Goal: Information Seeking & Learning: Learn about a topic

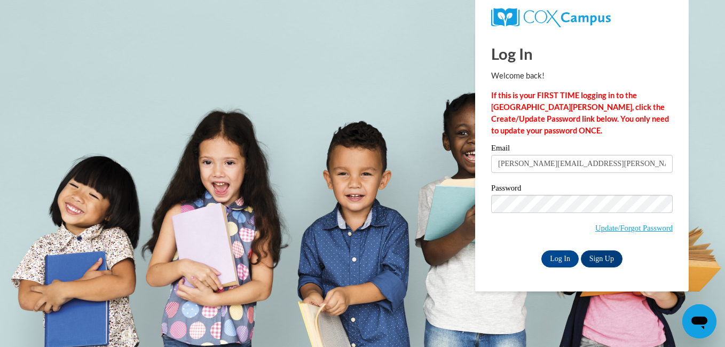
click at [541, 250] on input "Log In" at bounding box center [559, 258] width 37 height 17
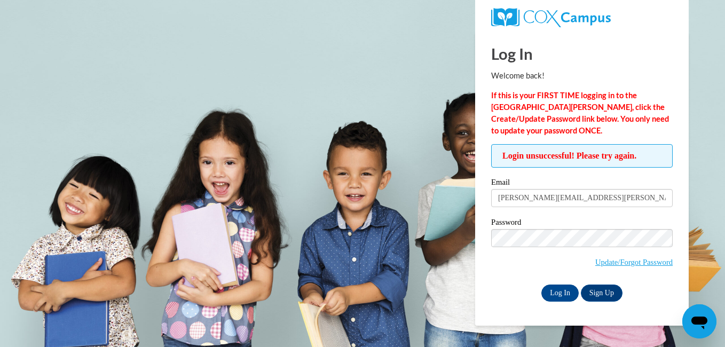
click at [541, 284] on input "Log In" at bounding box center [559, 292] width 37 height 17
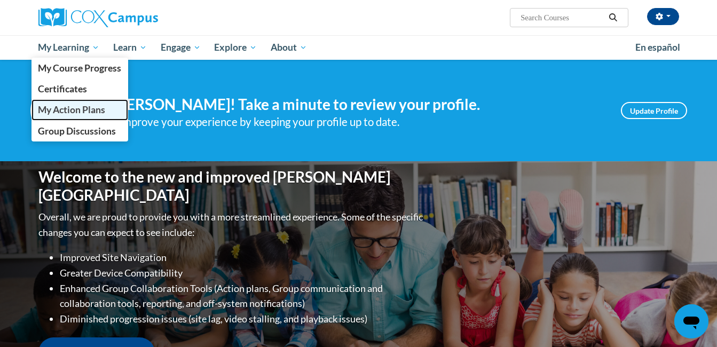
click at [54, 117] on link "My Action Plans" at bounding box center [79, 109] width 97 height 21
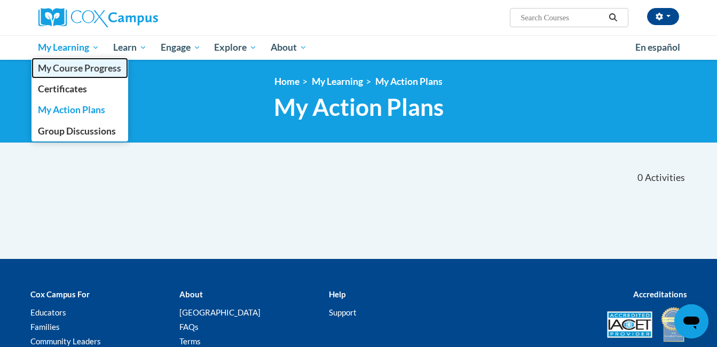
click at [75, 69] on span "My Course Progress" at bounding box center [79, 67] width 83 height 11
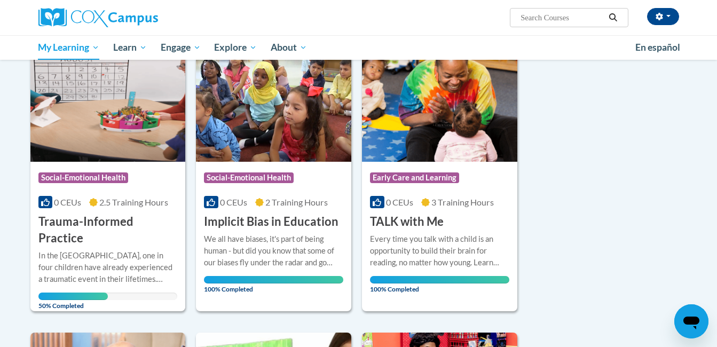
scroll to position [142, 0]
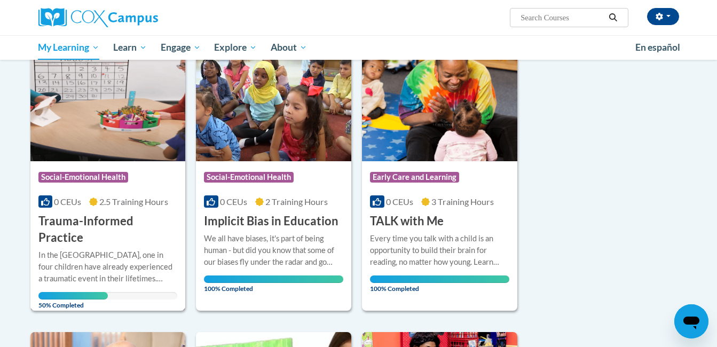
click at [109, 223] on h3 "Trauma-Informed Practice" at bounding box center [107, 229] width 139 height 33
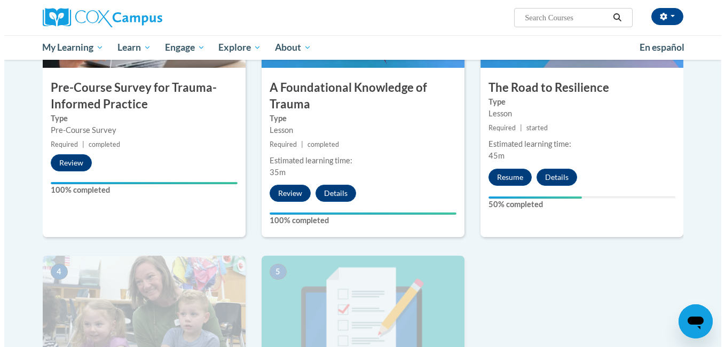
scroll to position [318, 0]
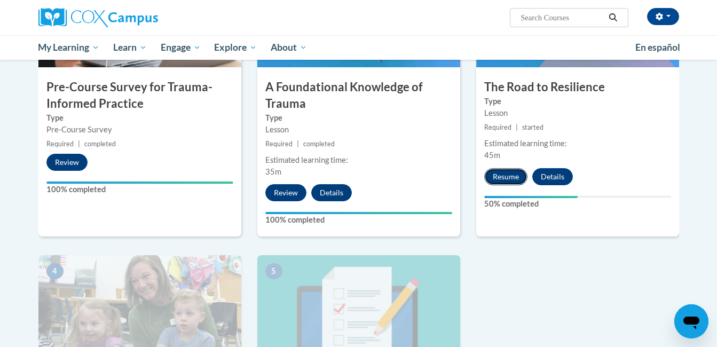
click at [507, 173] on button "Resume" at bounding box center [505, 176] width 43 height 17
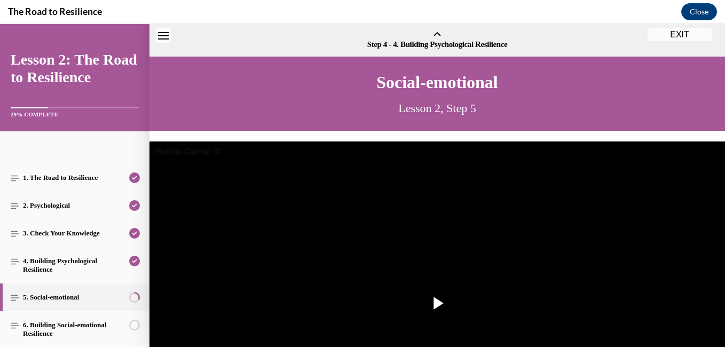
scroll to position [33, 0]
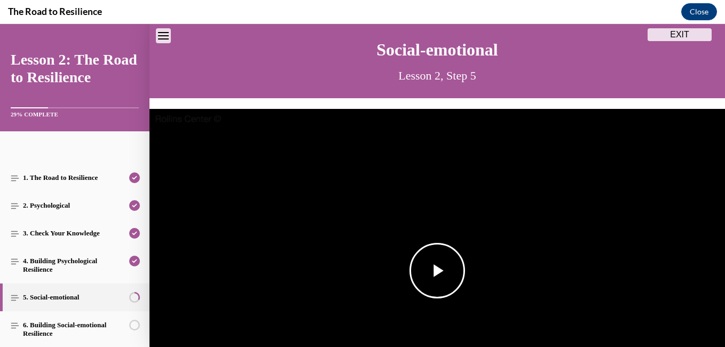
click at [437, 270] on span "Video player" at bounding box center [437, 270] width 0 height 0
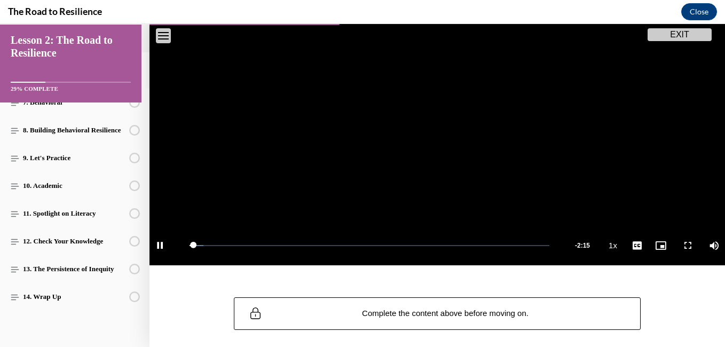
scroll to position [199, 0]
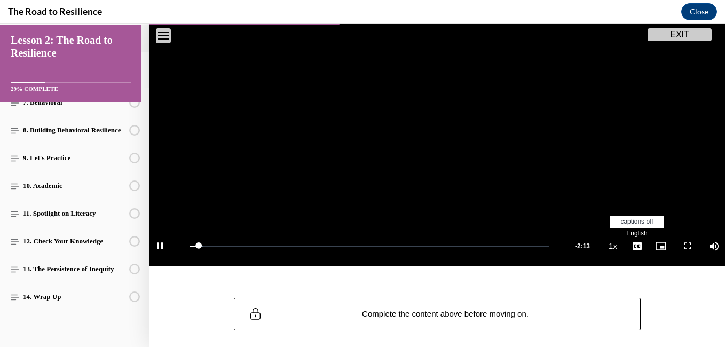
click at [627, 232] on span "English" at bounding box center [636, 232] width 21 height 7
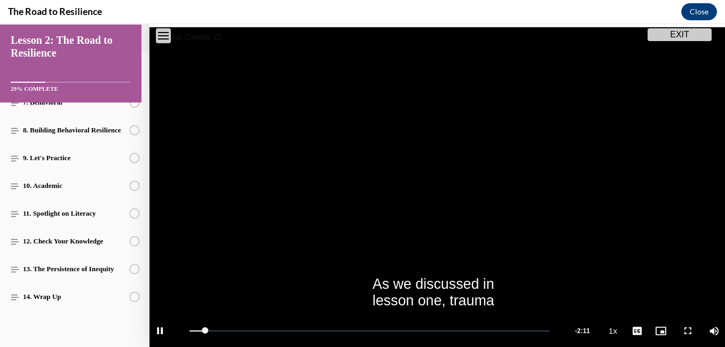
scroll to position [115, 0]
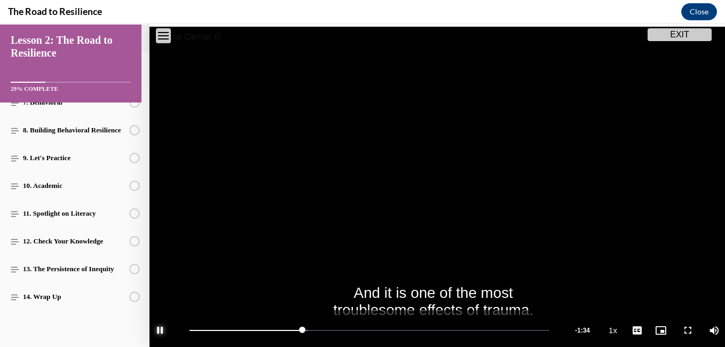
click at [164, 330] on span "Video player" at bounding box center [159, 330] width 21 height 0
click at [149, 310] on button "Play" at bounding box center [159, 330] width 21 height 40
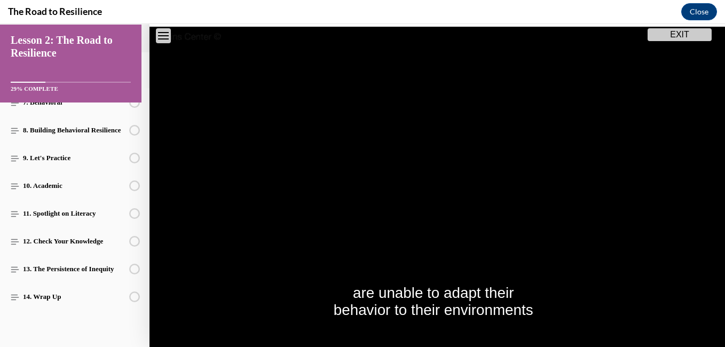
click at [149, 310] on button "Pause" at bounding box center [159, 330] width 21 height 40
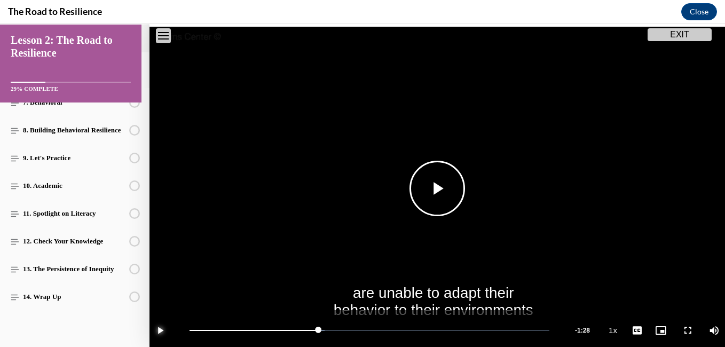
click at [149, 310] on button "Play" at bounding box center [159, 330] width 21 height 40
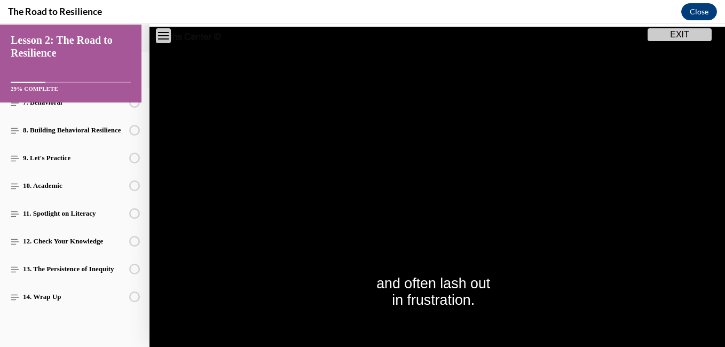
click at [149, 310] on button "Pause" at bounding box center [159, 330] width 21 height 40
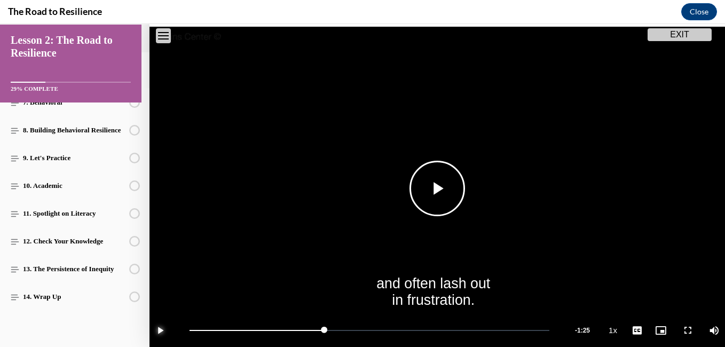
click at [149, 310] on button "Play" at bounding box center [159, 330] width 21 height 40
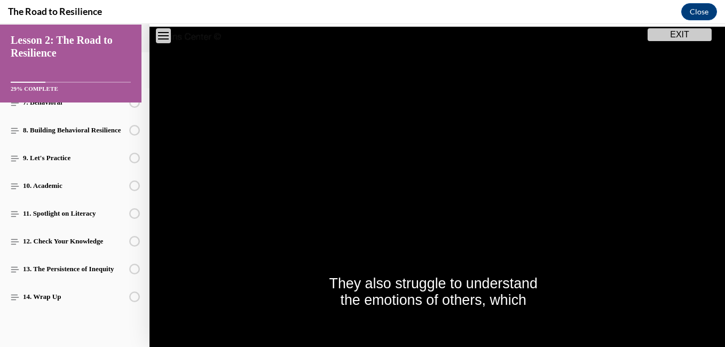
click at [149, 310] on button "Pause" at bounding box center [159, 330] width 21 height 40
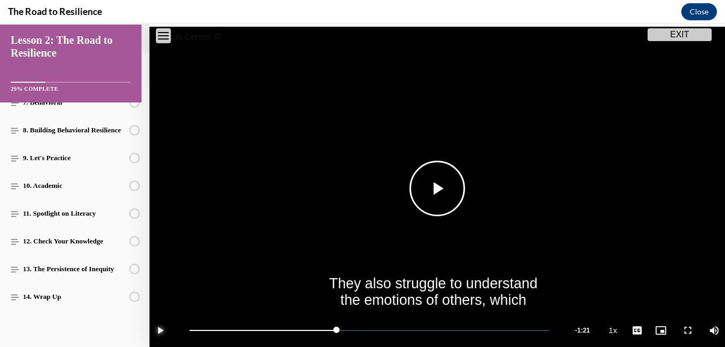
click at [149, 310] on button "Play" at bounding box center [159, 330] width 21 height 40
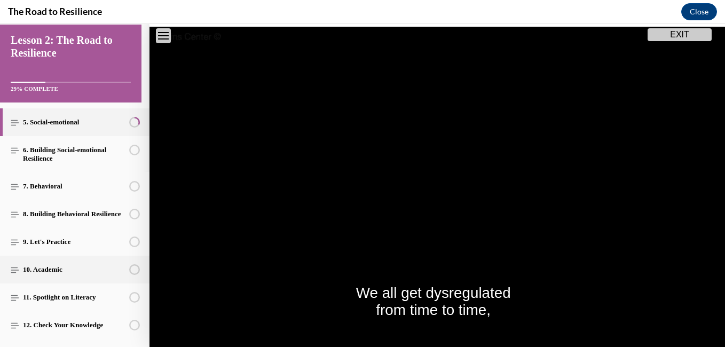
scroll to position [170, 0]
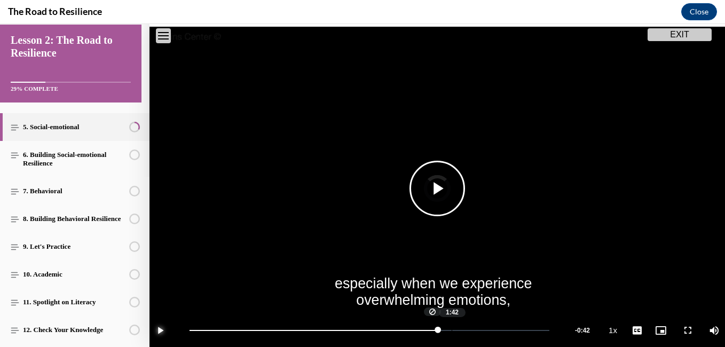
click at [451, 329] on div "Loaded : 69.20% 1:42 1:34" at bounding box center [369, 330] width 370 height 40
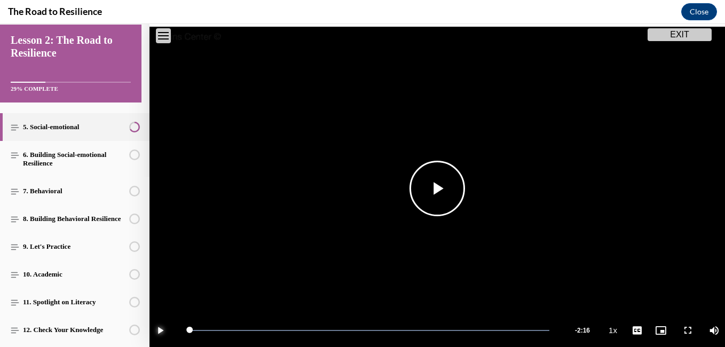
scroll to position [237, 0]
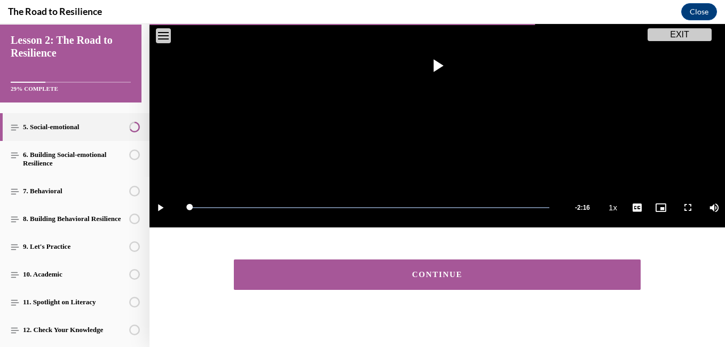
click at [378, 276] on button "CONTINUE" at bounding box center [437, 274] width 407 height 30
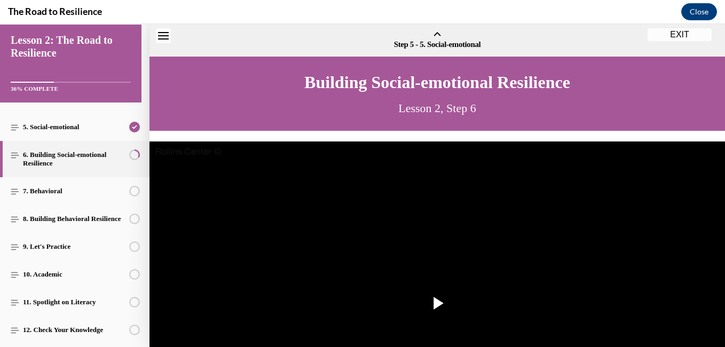
scroll to position [33, 0]
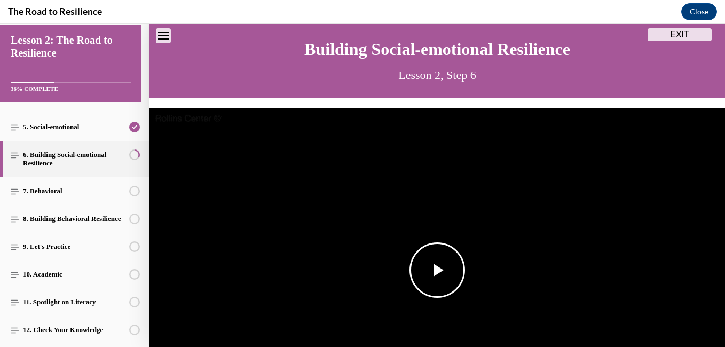
click at [437, 270] on span "Video player" at bounding box center [437, 270] width 0 height 0
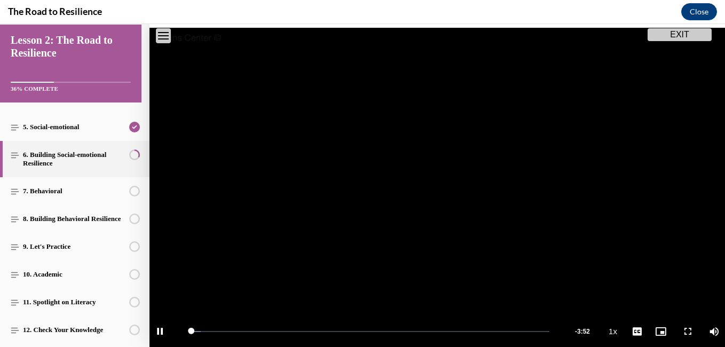
scroll to position [151, 0]
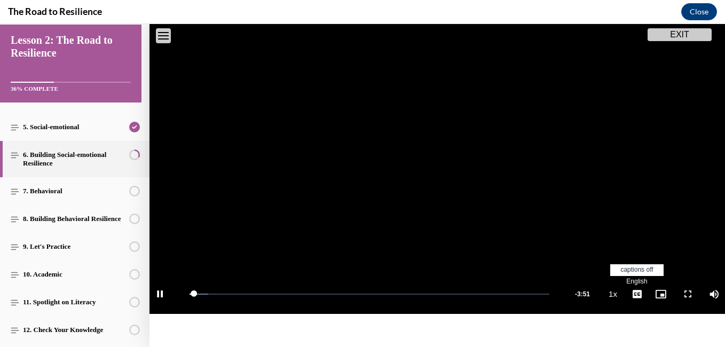
click at [624, 276] on li "English" at bounding box center [636, 282] width 53 height 12
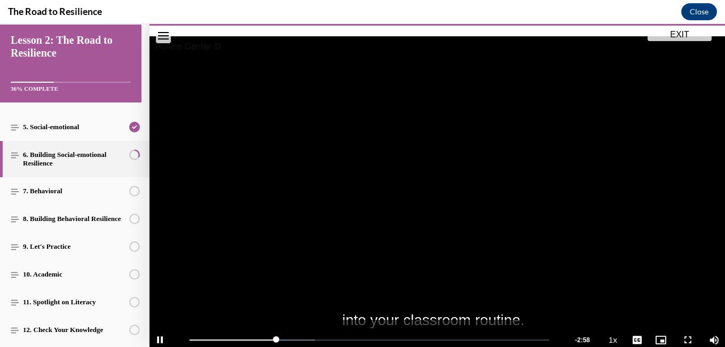
scroll to position [105, 0]
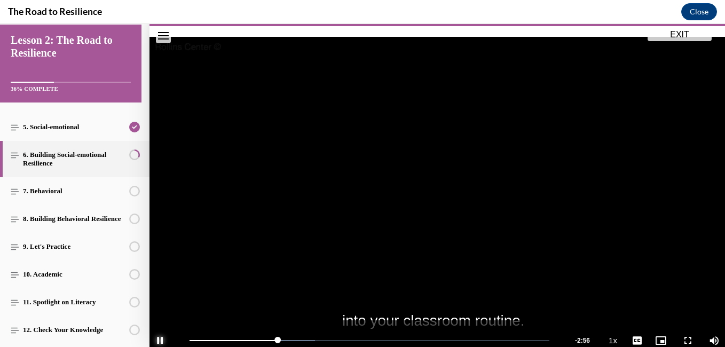
click at [158, 340] on span "Video player" at bounding box center [159, 340] width 21 height 0
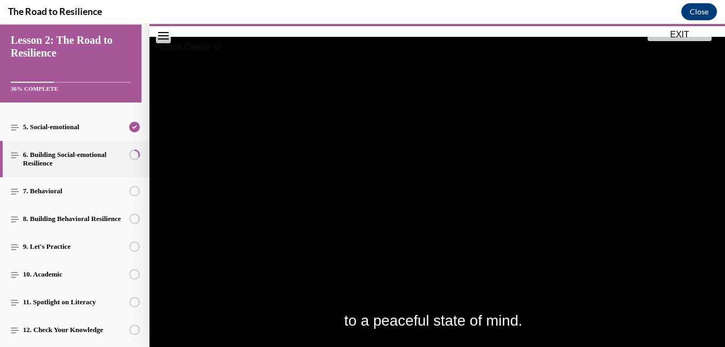
click at [149, 320] on button "Pause" at bounding box center [159, 340] width 21 height 40
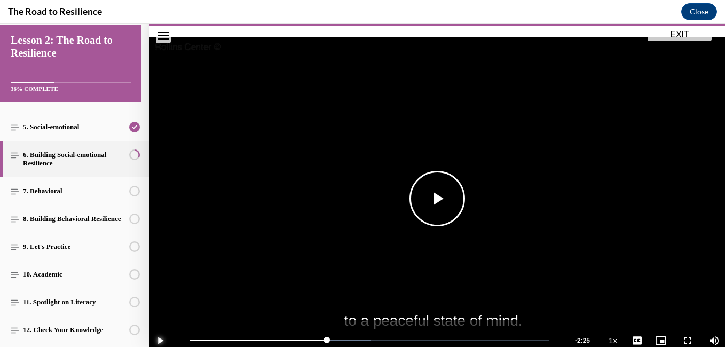
click at [149, 320] on button "Play" at bounding box center [159, 340] width 21 height 40
click at [149, 320] on button "Pause" at bounding box center [159, 340] width 21 height 40
click at [149, 320] on button "Play" at bounding box center [159, 340] width 21 height 40
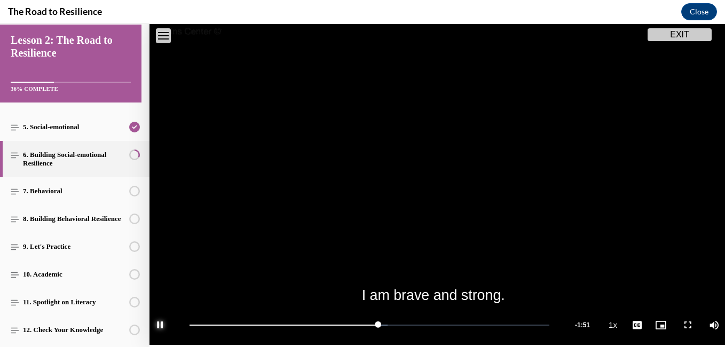
scroll to position [121, 0]
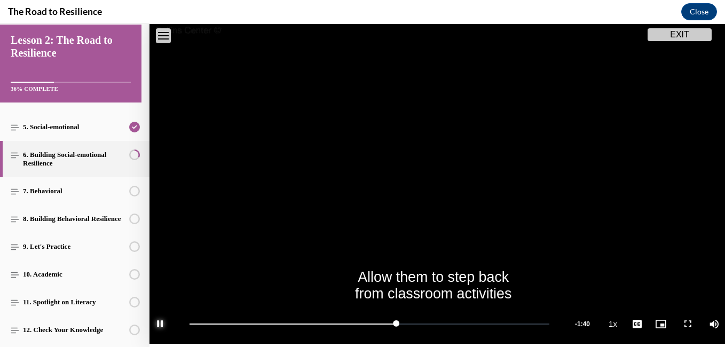
click at [155, 324] on span "Video player" at bounding box center [159, 324] width 21 height 0
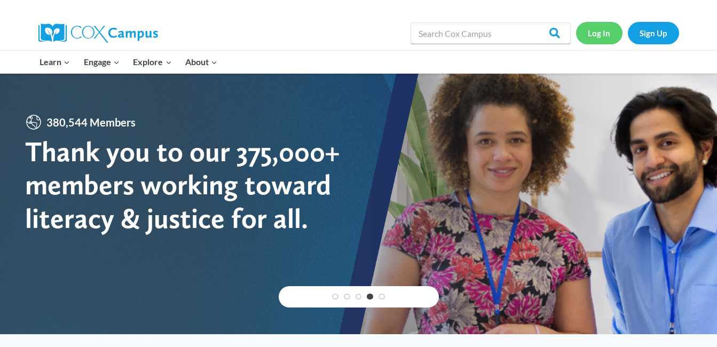
click at [607, 39] on link "Log In" at bounding box center [599, 33] width 46 height 22
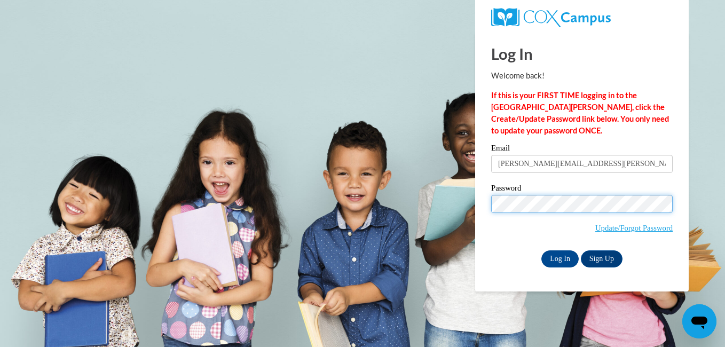
click at [541, 250] on input "Log In" at bounding box center [559, 258] width 37 height 17
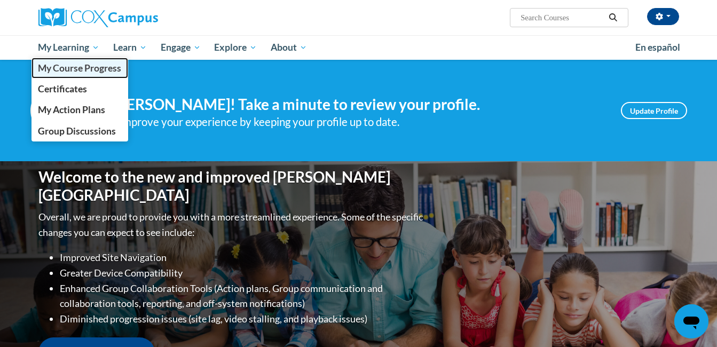
click at [66, 73] on span "My Course Progress" at bounding box center [79, 67] width 83 height 11
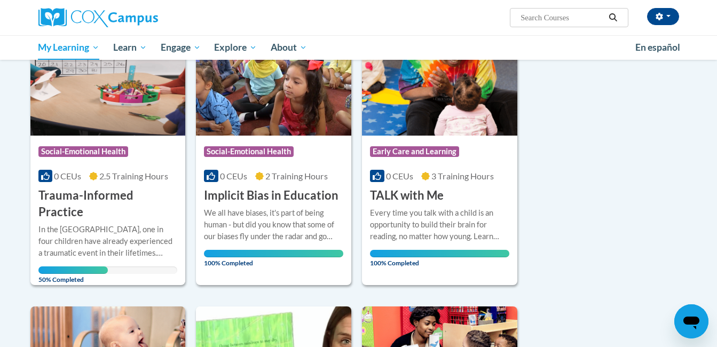
scroll to position [168, 0]
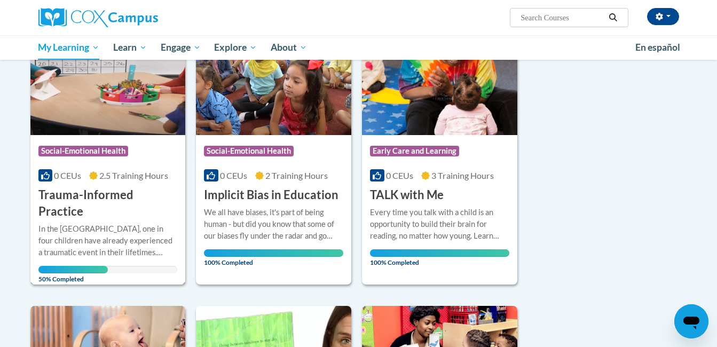
click at [81, 193] on h3 "Trauma-Informed Practice" at bounding box center [107, 203] width 139 height 33
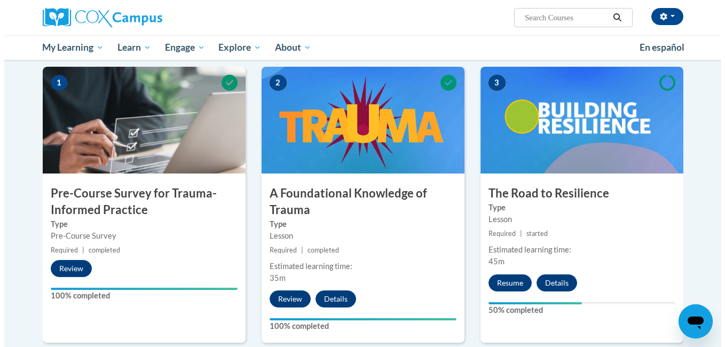
scroll to position [213, 0]
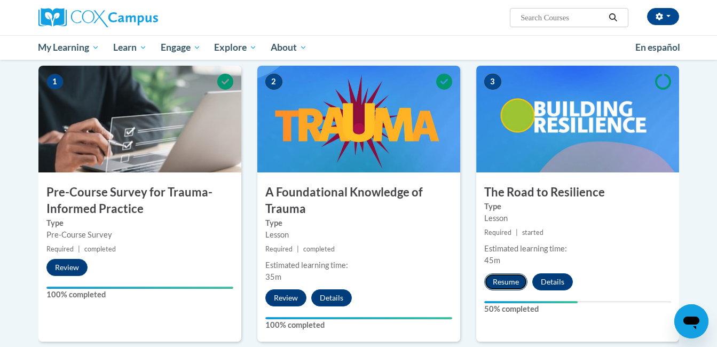
click at [511, 279] on button "Resume" at bounding box center [505, 281] width 43 height 17
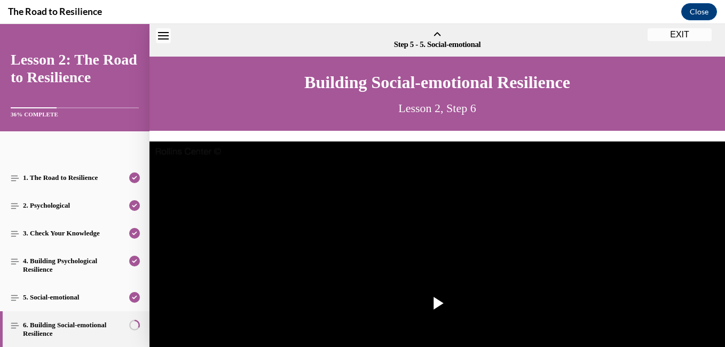
scroll to position [33, 0]
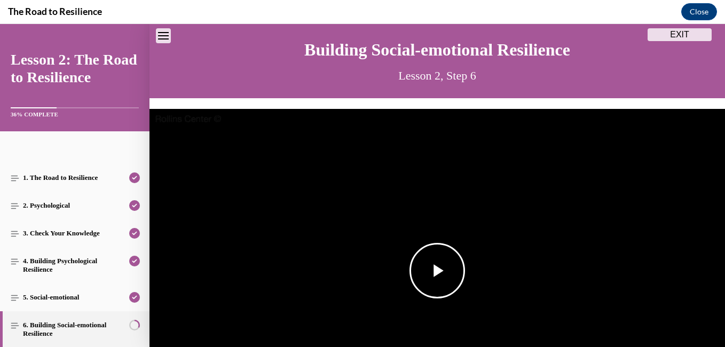
click at [437, 270] on span "Video player" at bounding box center [437, 270] width 0 height 0
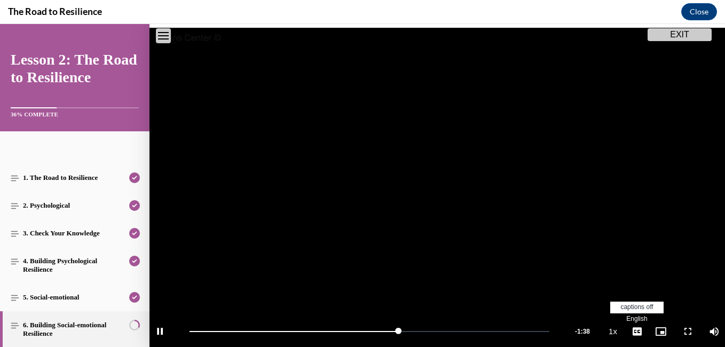
click at [626, 315] on span "English" at bounding box center [636, 318] width 21 height 7
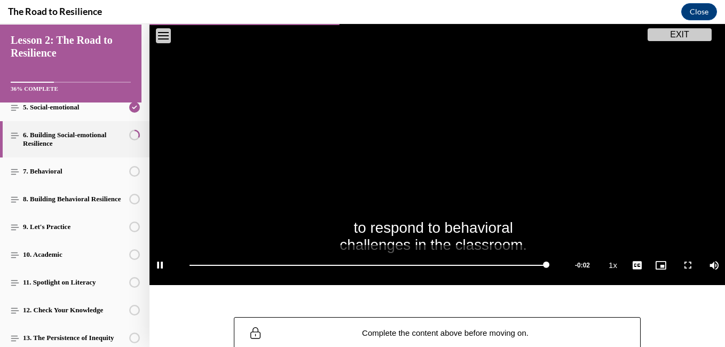
scroll to position [181, 0]
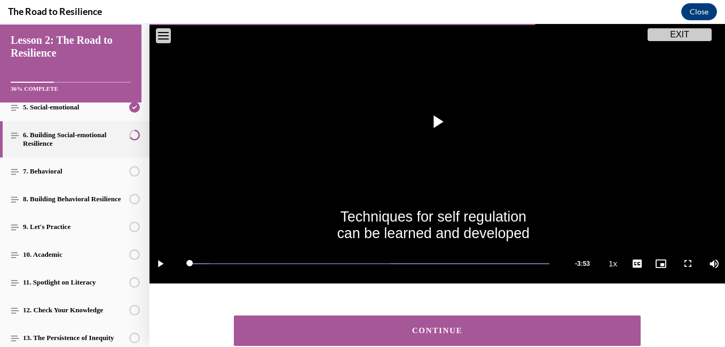
click at [398, 341] on button "CONTINUE" at bounding box center [437, 330] width 407 height 30
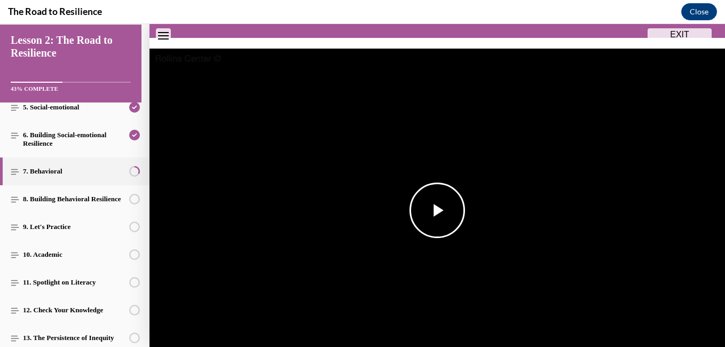
scroll to position [94, 0]
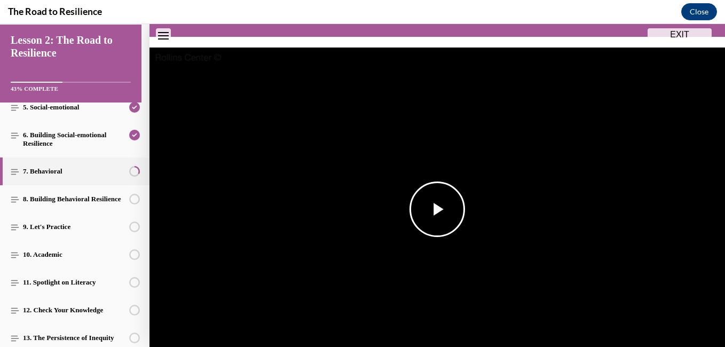
click at [437, 209] on span "Video player" at bounding box center [437, 209] width 0 height 0
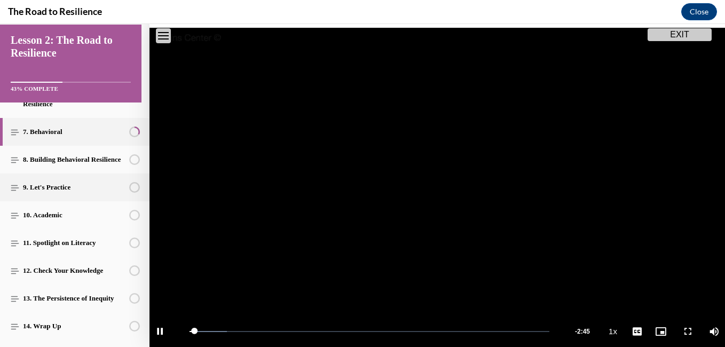
scroll to position [230, 0]
click at [626, 315] on span "English" at bounding box center [636, 318] width 21 height 7
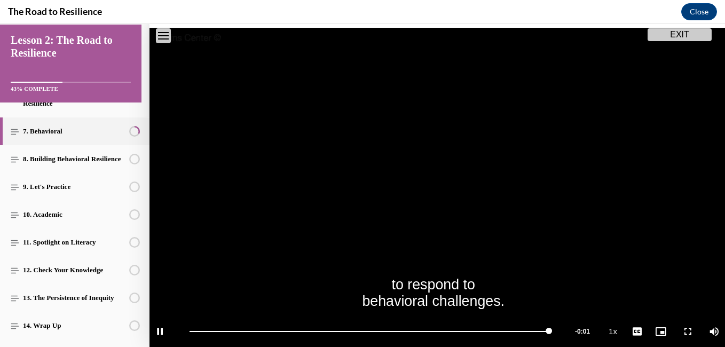
scroll to position [210, 0]
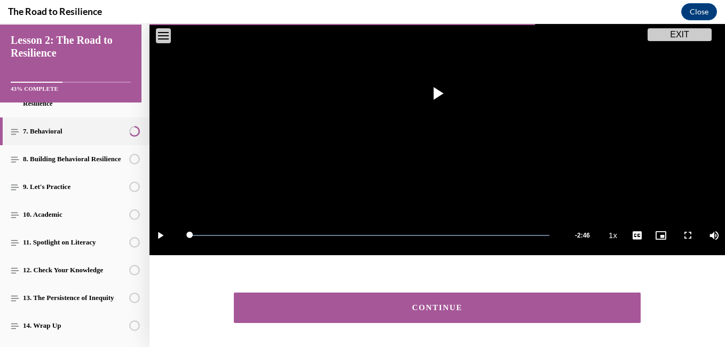
click at [436, 304] on div "CONTINUE" at bounding box center [436, 308] width 373 height 8
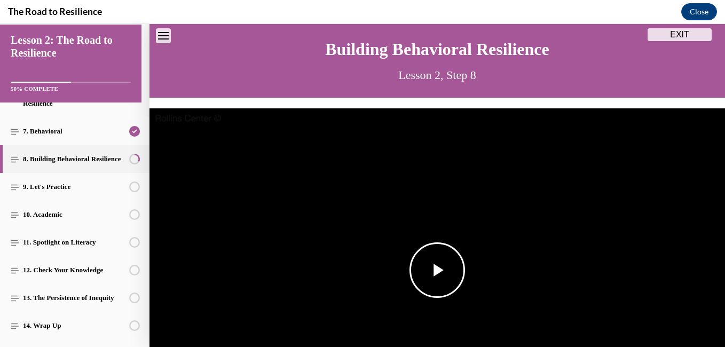
scroll to position [96, 0]
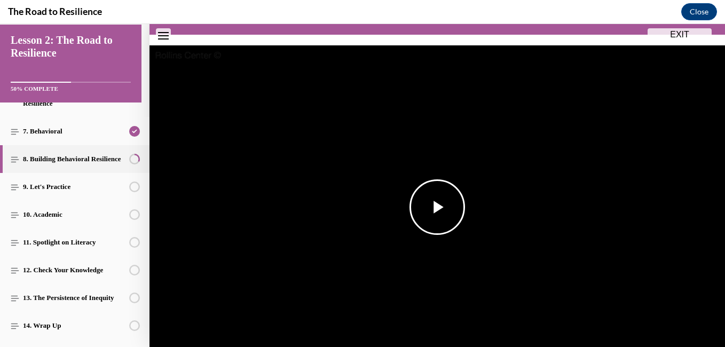
click at [437, 207] on span "Video player" at bounding box center [437, 207] width 0 height 0
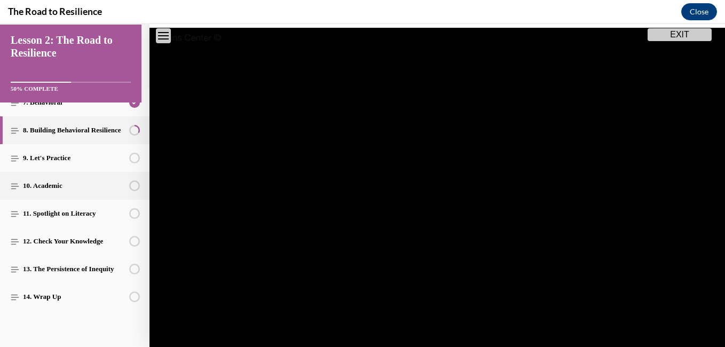
scroll to position [267, 0]
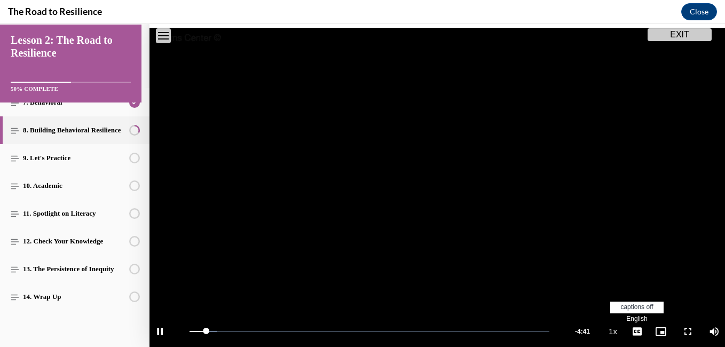
click at [628, 315] on span "English" at bounding box center [636, 318] width 21 height 7
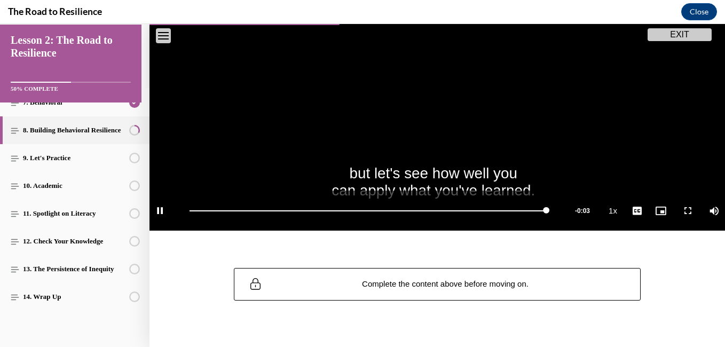
scroll to position [235, 0]
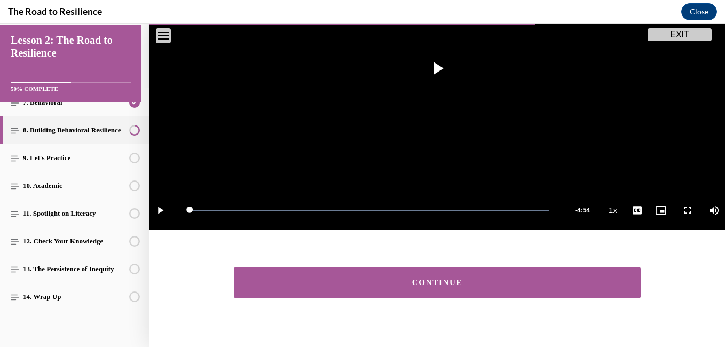
click at [361, 281] on div "CONTINUE" at bounding box center [436, 283] width 373 height 8
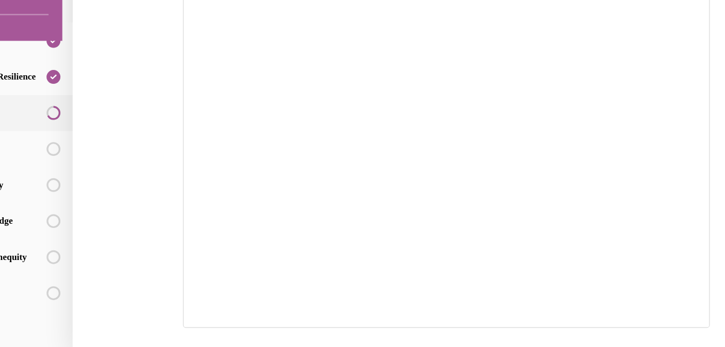
scroll to position [206, 0]
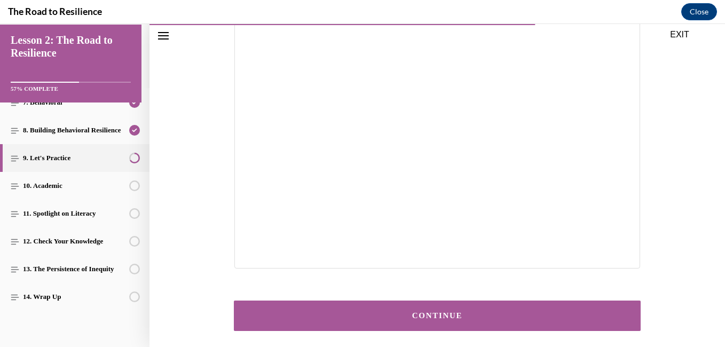
click at [387, 307] on button "CONTINUE" at bounding box center [437, 315] width 407 height 30
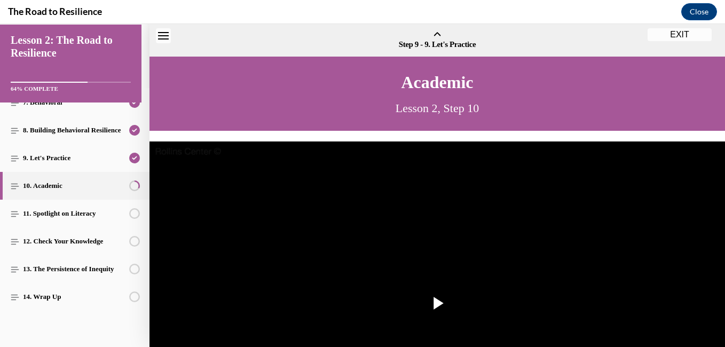
scroll to position [33, 0]
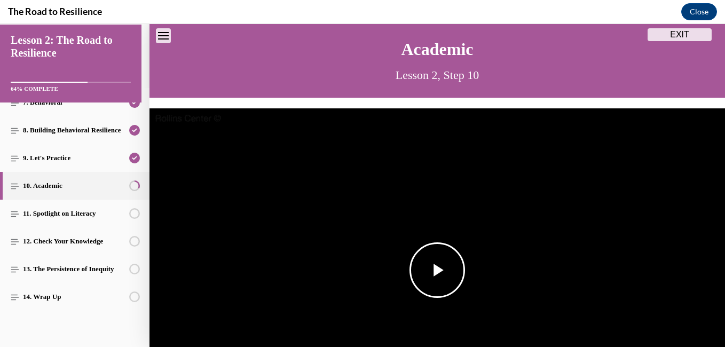
click at [437, 270] on span "Video player" at bounding box center [437, 270] width 0 height 0
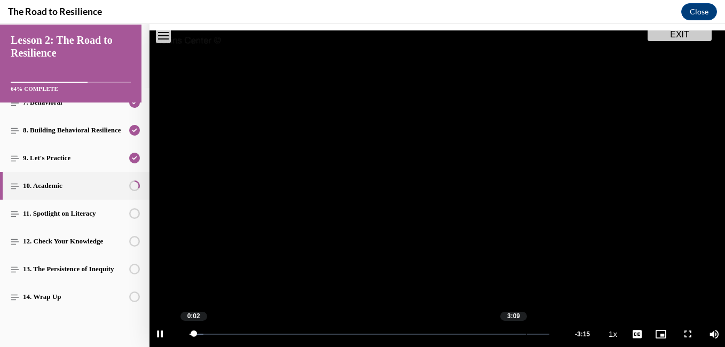
scroll to position [112, 0]
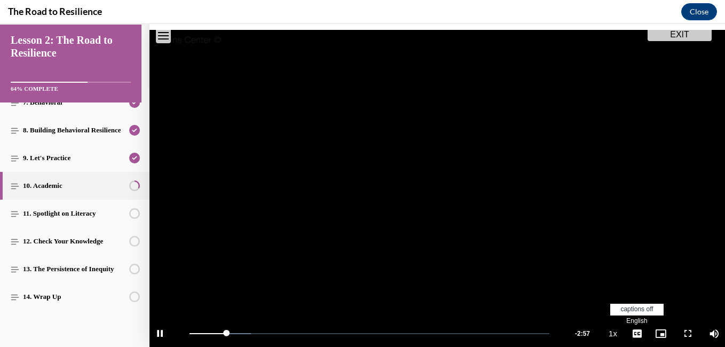
click at [629, 315] on li "English" at bounding box center [636, 321] width 53 height 12
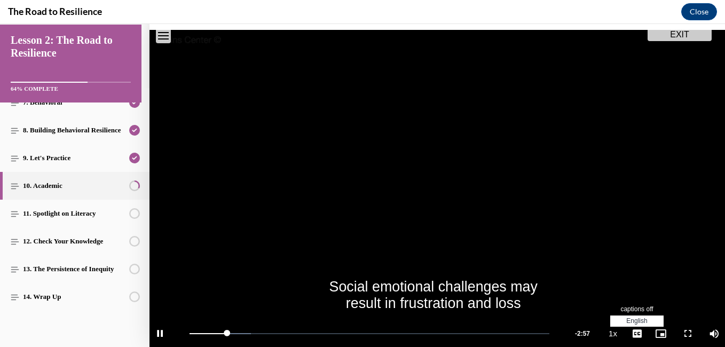
scroll to position [114, 0]
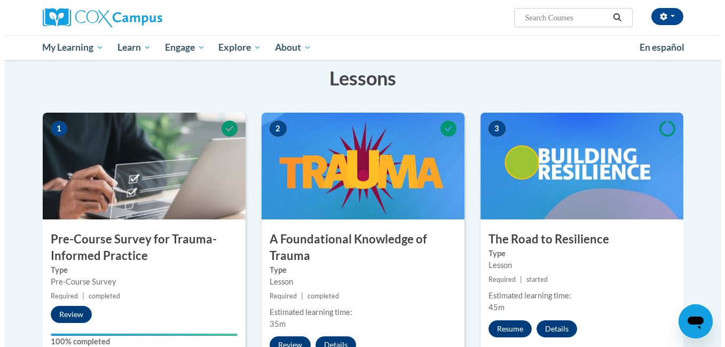
scroll to position [170, 0]
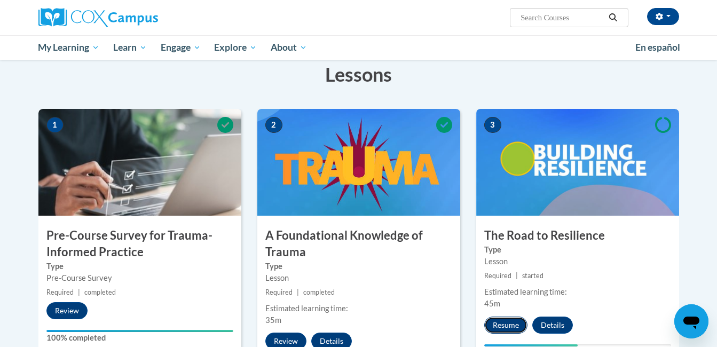
click at [505, 332] on button "Resume" at bounding box center [505, 324] width 43 height 17
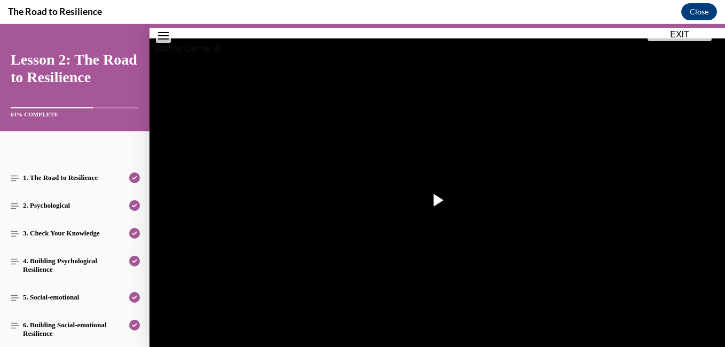
scroll to position [119, 0]
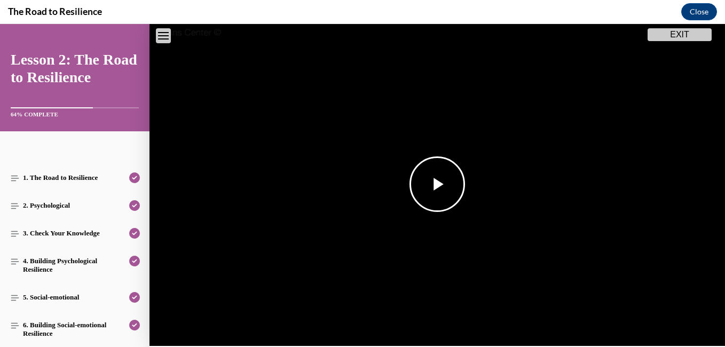
click at [437, 184] on span "Video player" at bounding box center [437, 184] width 0 height 0
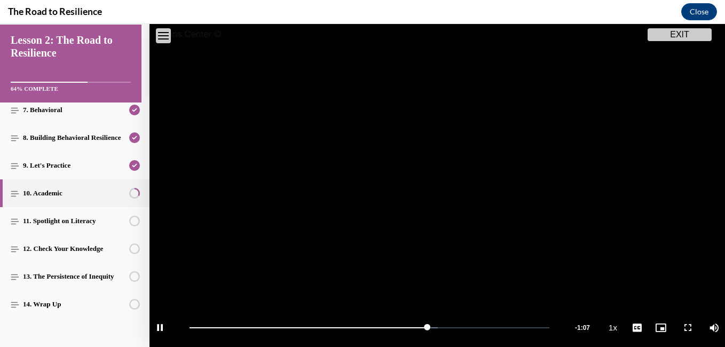
scroll to position [267, 0]
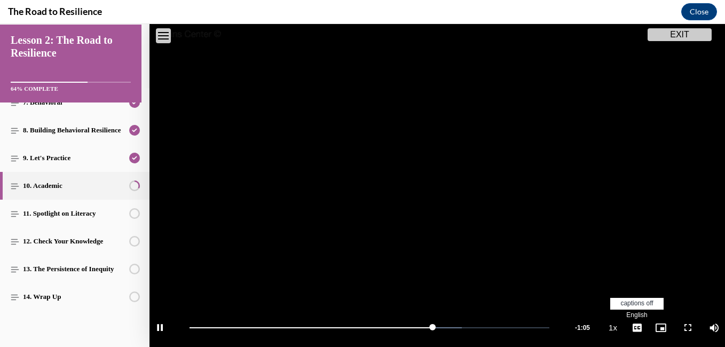
click at [627, 309] on li "English" at bounding box center [636, 315] width 53 height 12
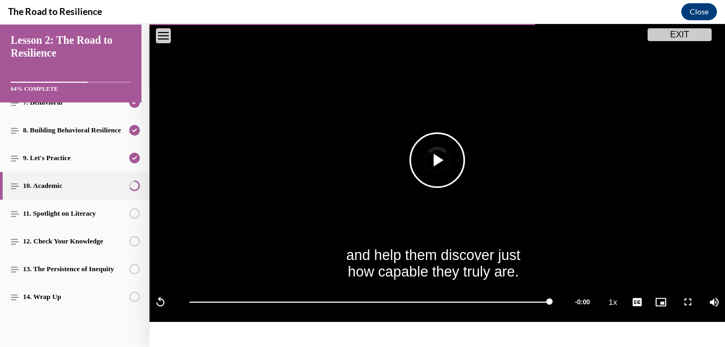
scroll to position [193, 0]
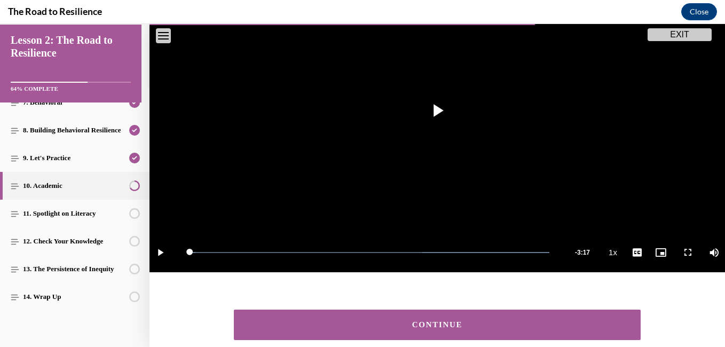
click at [388, 322] on div "CONTINUE" at bounding box center [436, 325] width 373 height 8
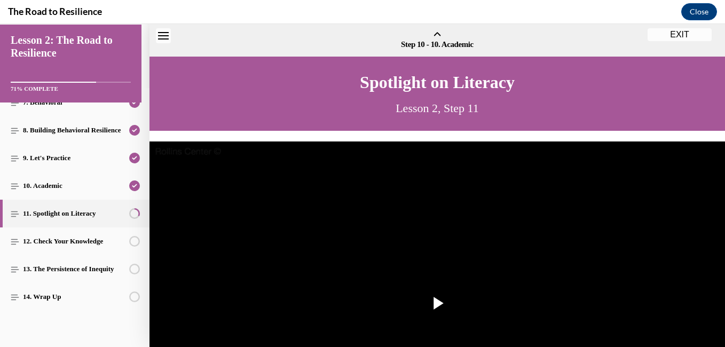
scroll to position [33, 0]
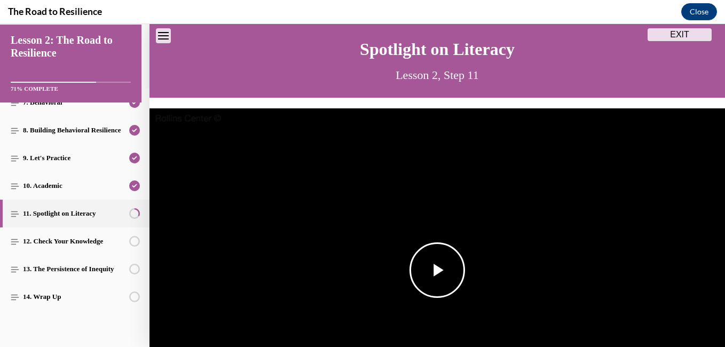
click at [437, 270] on span "Video player" at bounding box center [437, 270] width 0 height 0
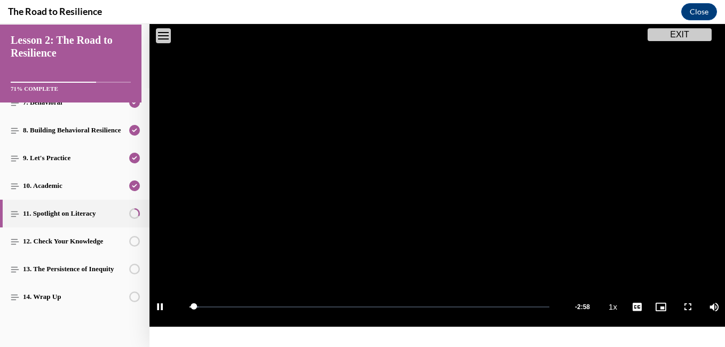
scroll to position [139, 0]
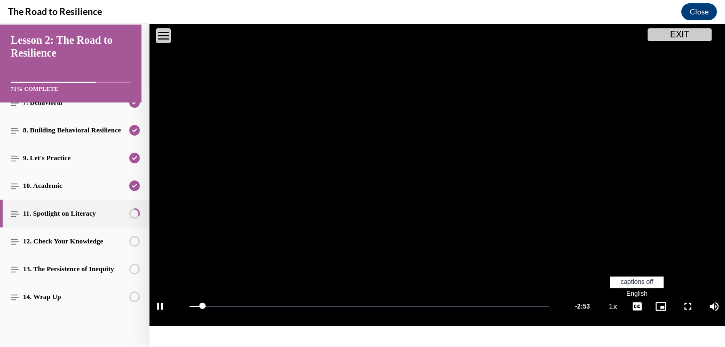
click at [630, 290] on span "English" at bounding box center [636, 293] width 21 height 7
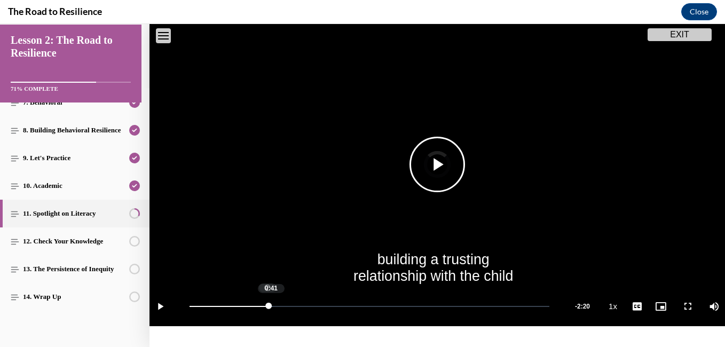
click at [270, 306] on div "Loaded : 23.03% 0:41 0:39" at bounding box center [369, 306] width 370 height 40
click at [272, 305] on div "Loaded : 23.03% 0:42 0:39" at bounding box center [369, 306] width 370 height 40
click at [437, 164] on span "Video player" at bounding box center [437, 164] width 0 height 0
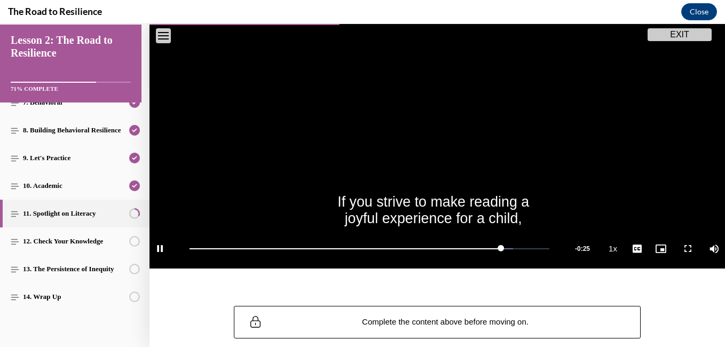
scroll to position [197, 0]
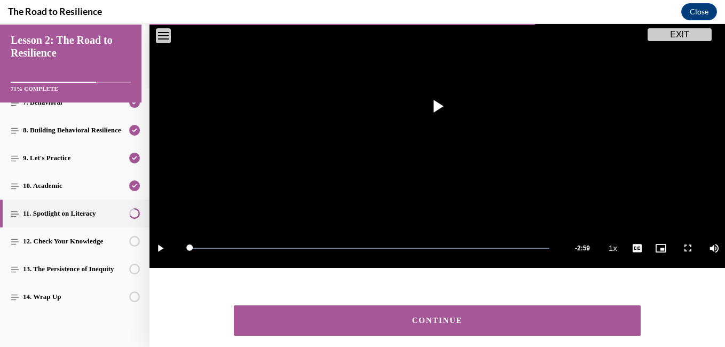
click at [391, 309] on button "CONTINUE" at bounding box center [437, 320] width 407 height 30
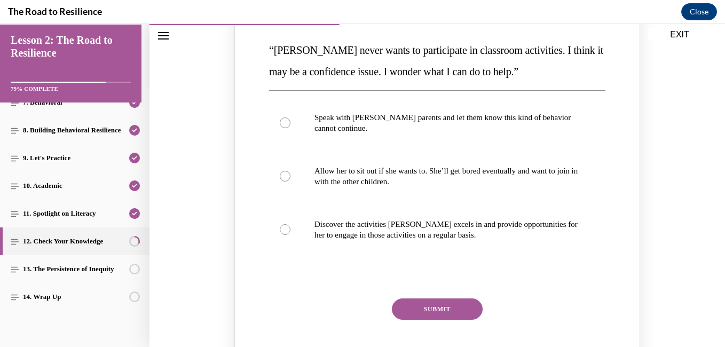
scroll to position [171, 0]
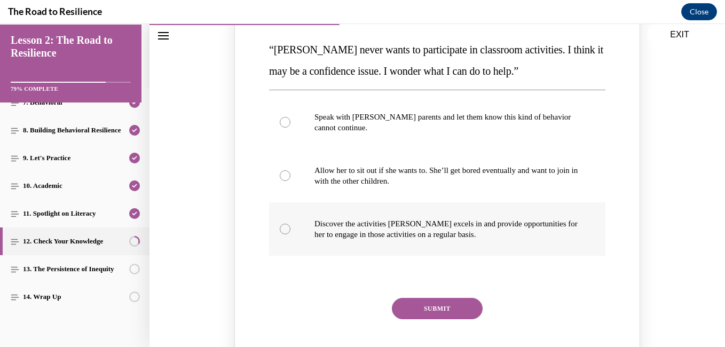
click at [288, 228] on label "Discover the activities [PERSON_NAME] excels in and provide opportunities for h…" at bounding box center [437, 228] width 336 height 53
click at [288, 228] on input "Discover the activities [PERSON_NAME] excels in and provide opportunities for h…" at bounding box center [285, 229] width 11 height 11
radio input "true"
click at [427, 303] on button "SUBMIT" at bounding box center [437, 308] width 91 height 21
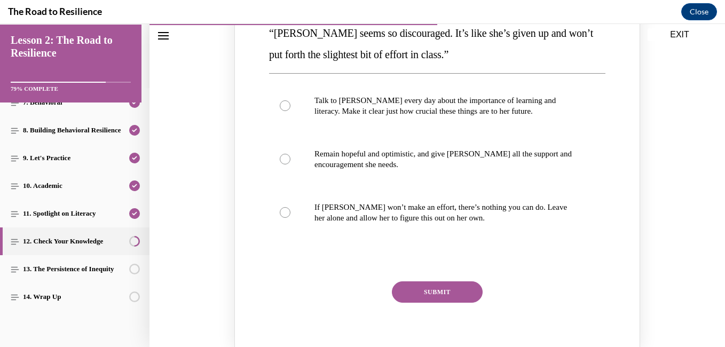
scroll to position [654, 0]
click at [234, 163] on div "“[PERSON_NAME] seems so discouraged. It’s like she’s given up and won’t put for…" at bounding box center [436, 166] width 405 height 363
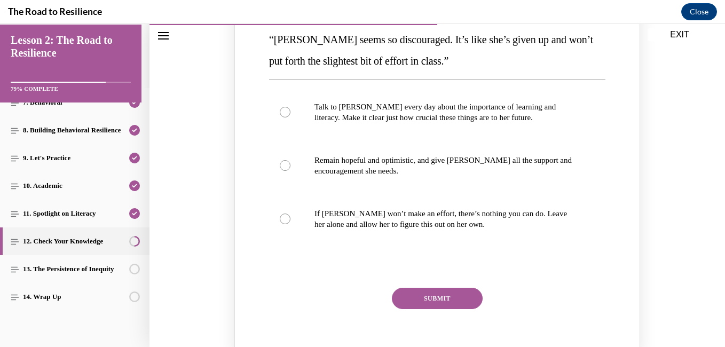
scroll to position [646, 0]
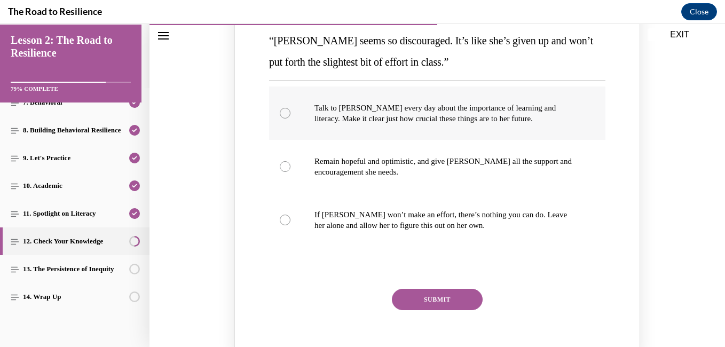
click at [289, 115] on label "Talk to [PERSON_NAME] every day about the importance of learning and literacy. …" at bounding box center [437, 112] width 336 height 53
click at [289, 115] on input "Talk to [PERSON_NAME] every day about the importance of learning and literacy. …" at bounding box center [285, 113] width 11 height 11
radio input "true"
click at [425, 299] on button "SUBMIT" at bounding box center [437, 299] width 91 height 21
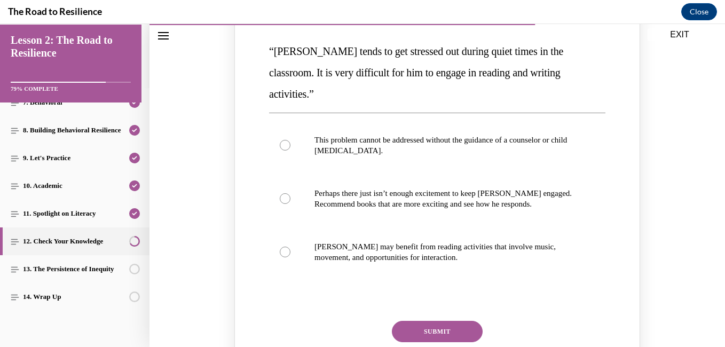
scroll to position [1156, 0]
click at [282, 193] on div "Knowledge check: Multiple choice" at bounding box center [285, 198] width 11 height 11
click at [282, 193] on input "Perhaps there just isn’t enough excitement to keep [PERSON_NAME] engaged. Recom…" at bounding box center [285, 198] width 11 height 11
radio input "true"
click at [284, 246] on div "Knowledge check: Multiple choice" at bounding box center [285, 251] width 11 height 11
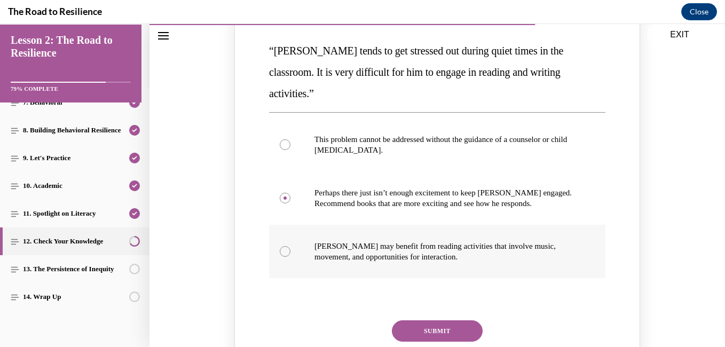
click at [284, 246] on input "[PERSON_NAME] may benefit from reading activities that involve music, movement,…" at bounding box center [285, 251] width 11 height 11
radio input "true"
click at [416, 320] on button "SUBMIT" at bounding box center [437, 330] width 91 height 21
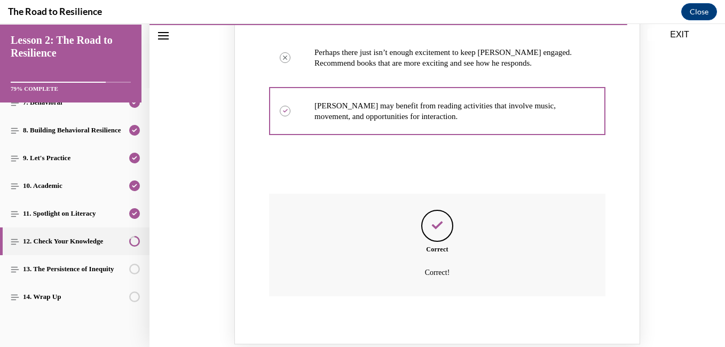
scroll to position [1397, 0]
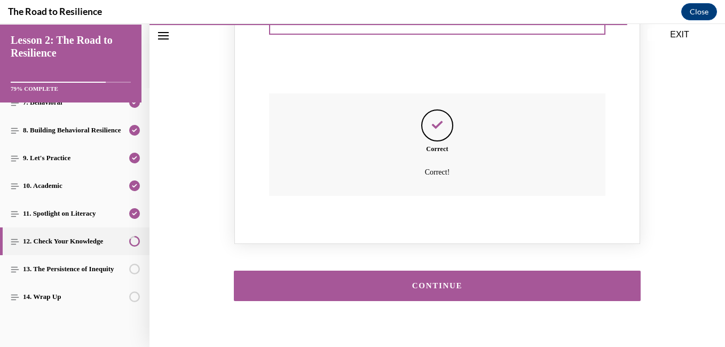
click at [345, 272] on button "CONTINUE" at bounding box center [437, 285] width 407 height 30
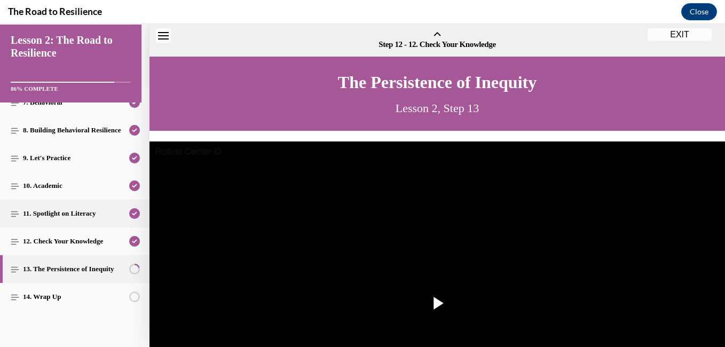
scroll to position [33, 0]
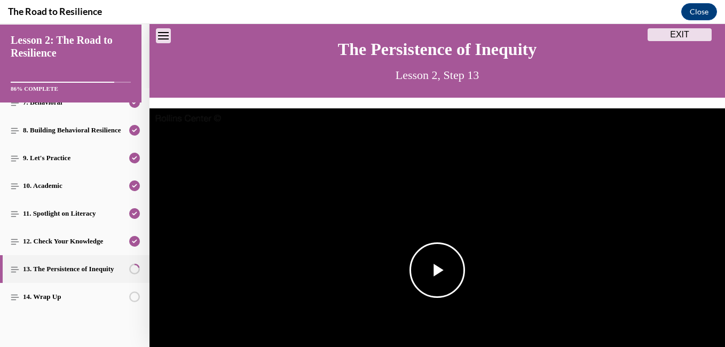
click at [437, 270] on span "Video player" at bounding box center [437, 270] width 0 height 0
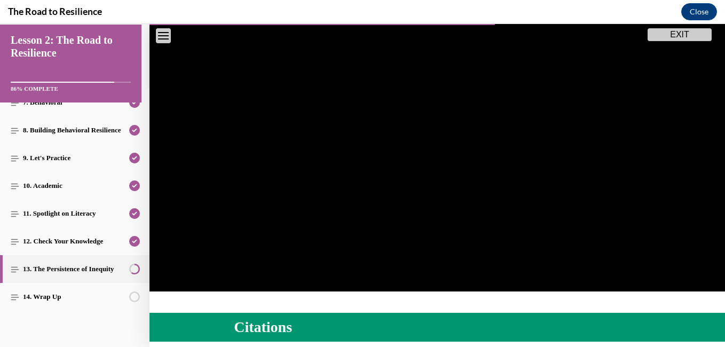
scroll to position [171, 0]
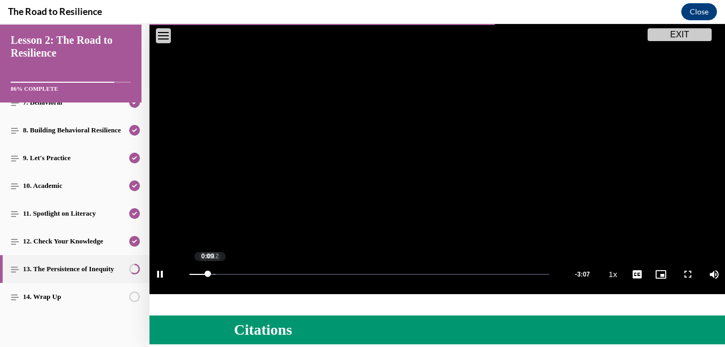
click at [212, 268] on div "Loaded : 7.33% 0:12 0:09" at bounding box center [369, 274] width 370 height 40
click at [627, 258] on span "English" at bounding box center [636, 261] width 21 height 7
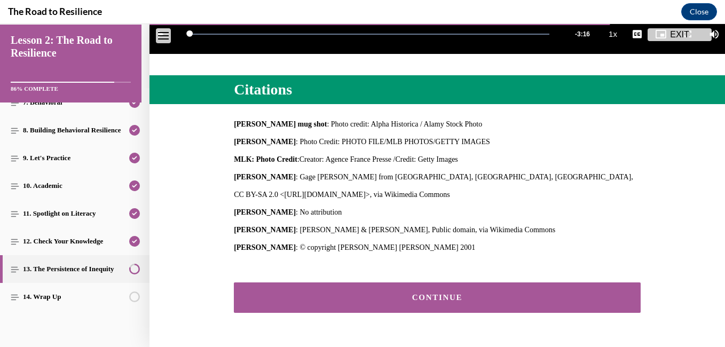
scroll to position [439, 0]
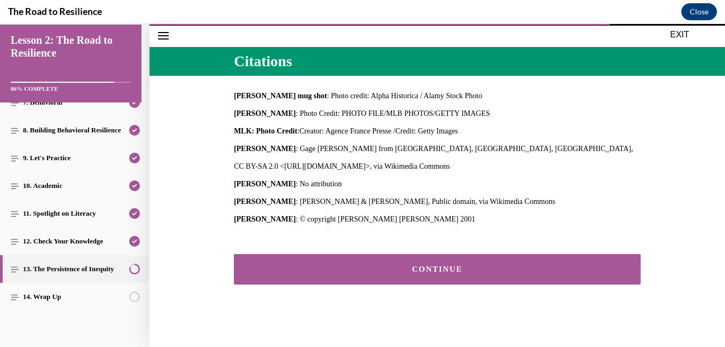
click at [412, 280] on div "CONTINUE" at bounding box center [436, 269] width 575 height 62
click at [416, 271] on button "CONTINUE" at bounding box center [437, 269] width 407 height 30
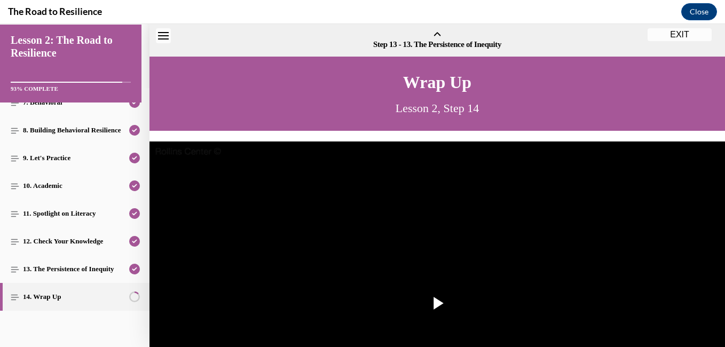
scroll to position [33, 0]
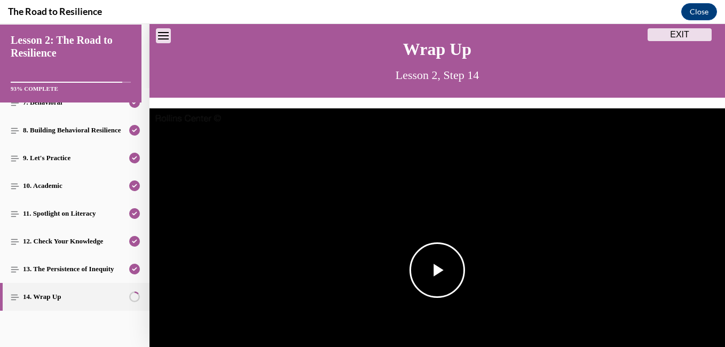
click at [437, 270] on span "Video player" at bounding box center [437, 270] width 0 height 0
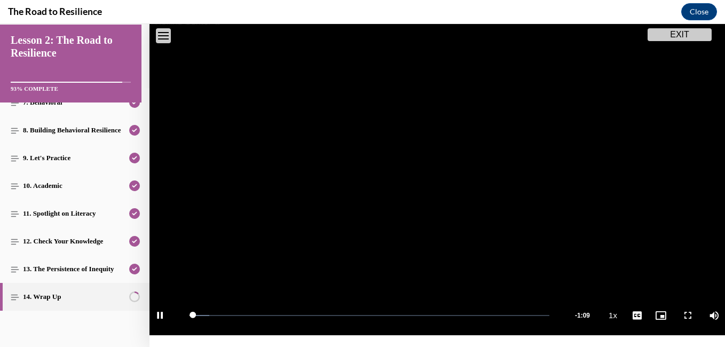
scroll to position [127, 0]
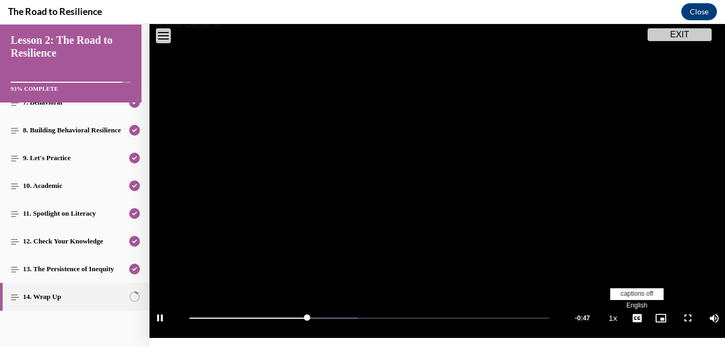
click at [632, 301] on span "English" at bounding box center [636, 304] width 21 height 7
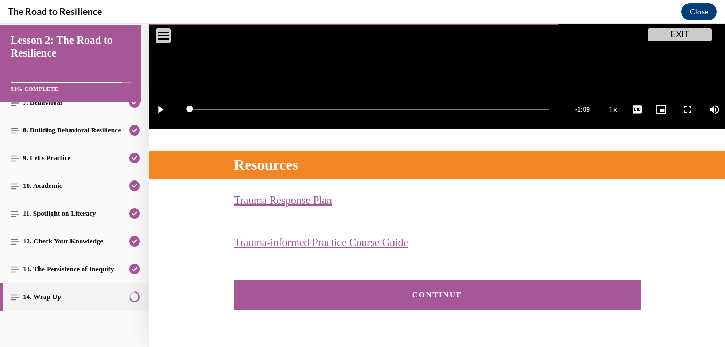
scroll to position [361, 0]
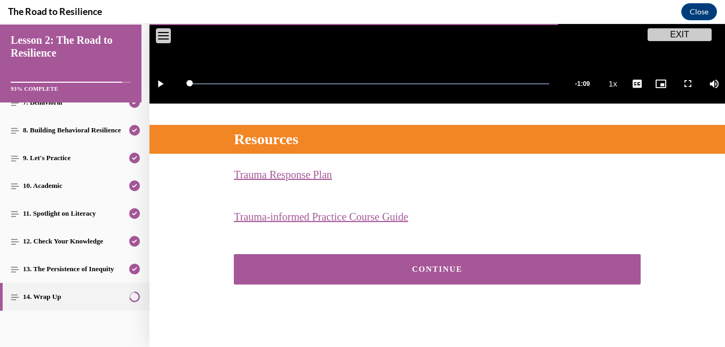
click at [321, 265] on div "CONTINUE" at bounding box center [436, 269] width 373 height 8
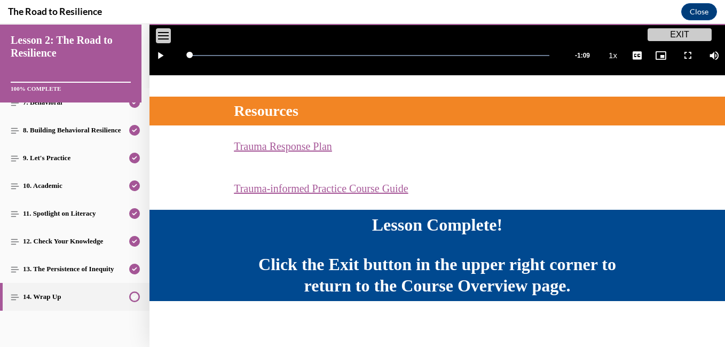
scroll to position [389, 0]
click at [692, 32] on button "EXIT" at bounding box center [679, 34] width 64 height 13
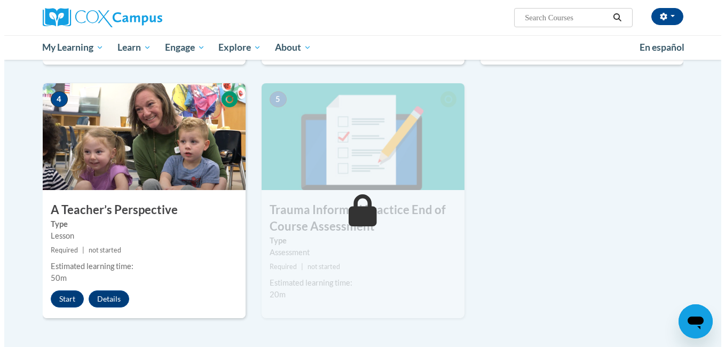
scroll to position [492, 0]
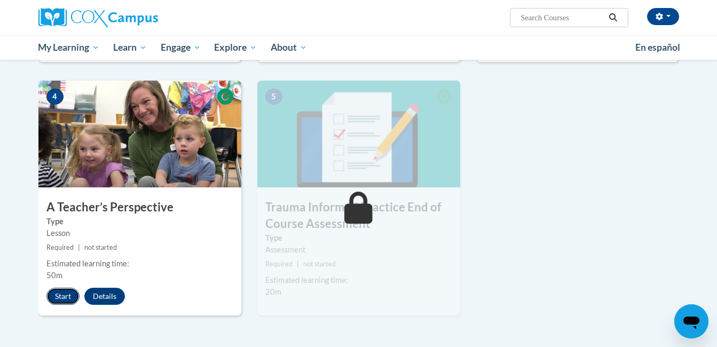
click at [60, 301] on button "Start" at bounding box center [62, 296] width 33 height 17
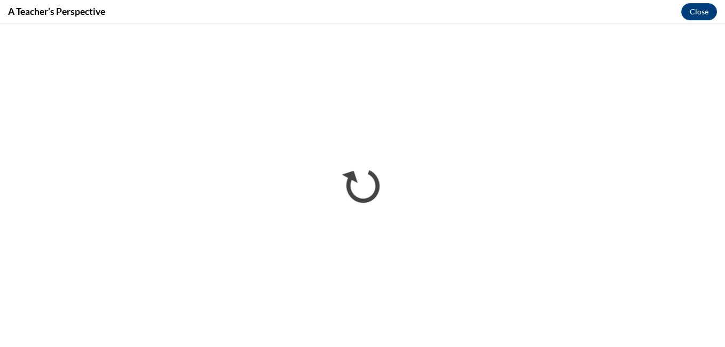
scroll to position [0, 0]
